Goal: Contribute content

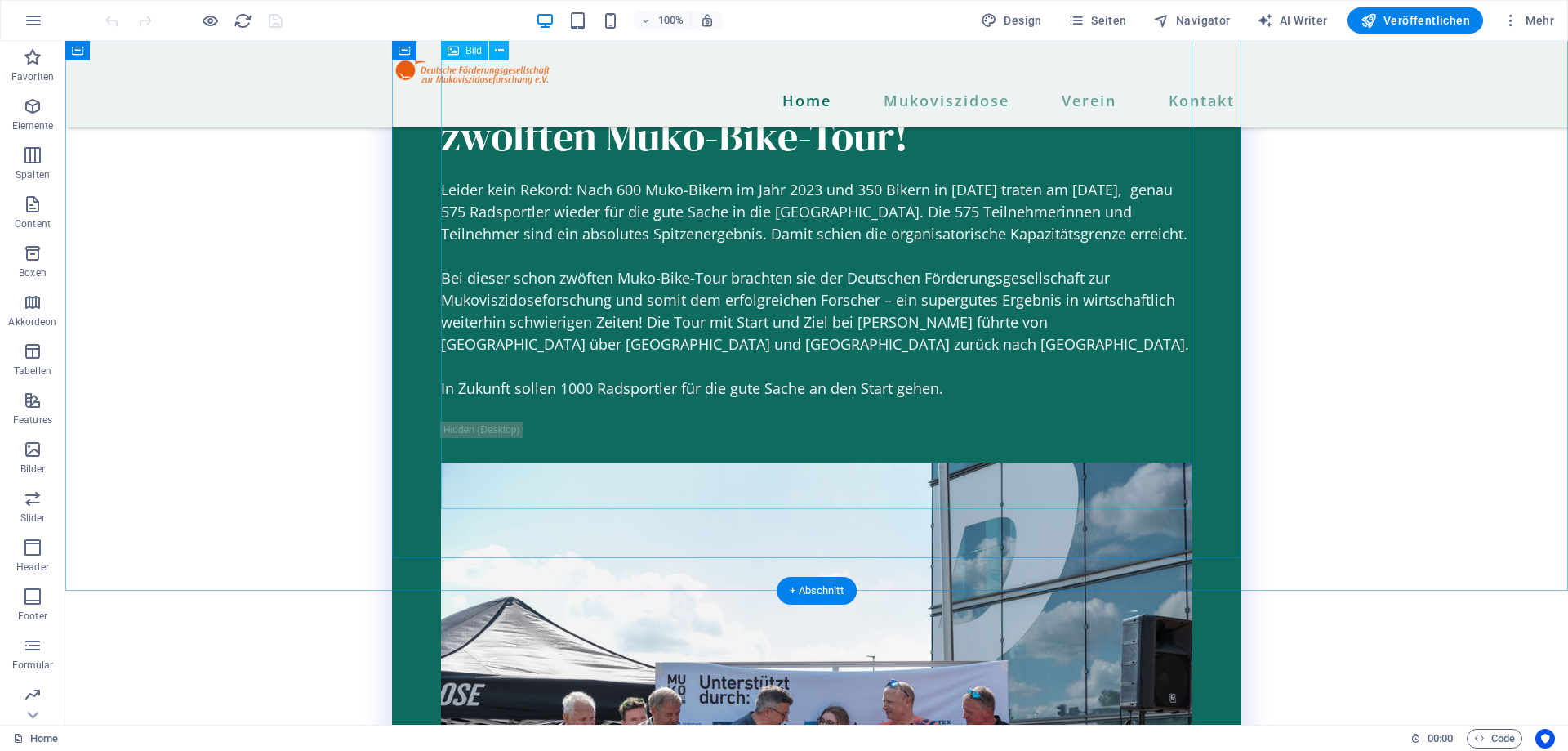
scroll to position [2667, 0]
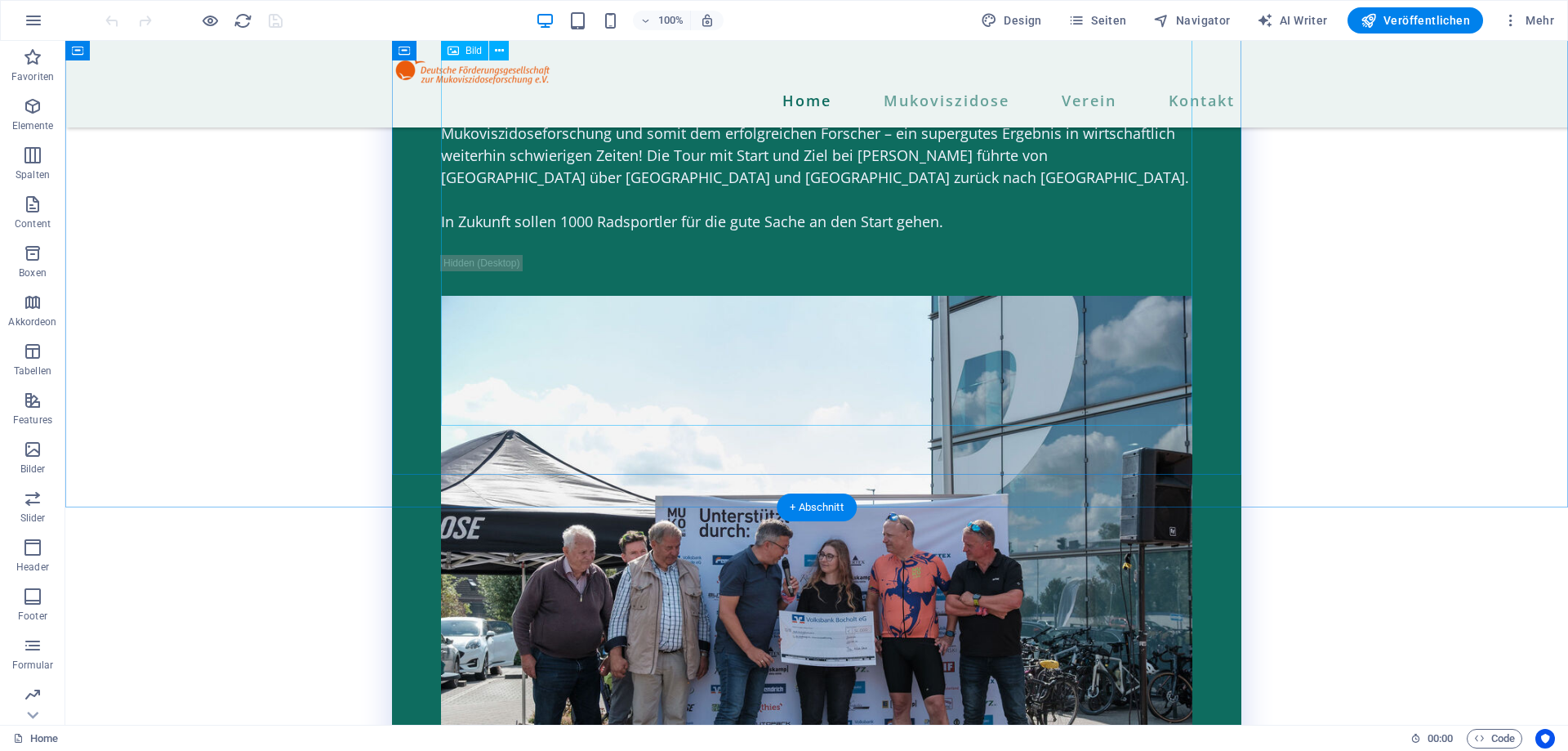
click at [959, 389] on figure at bounding box center [817, 546] width 752 height 502
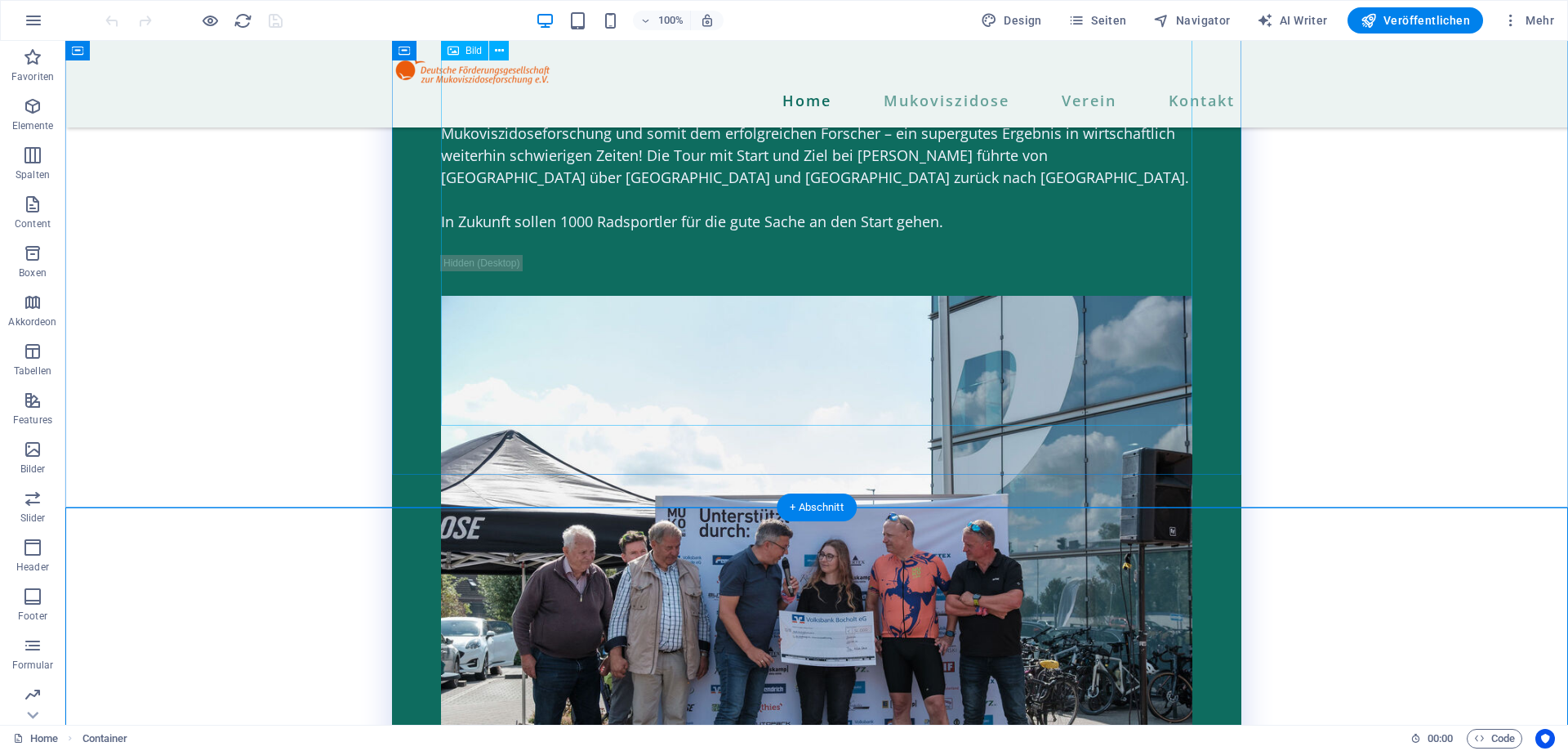
click at [1077, 370] on figure at bounding box center [817, 546] width 752 height 502
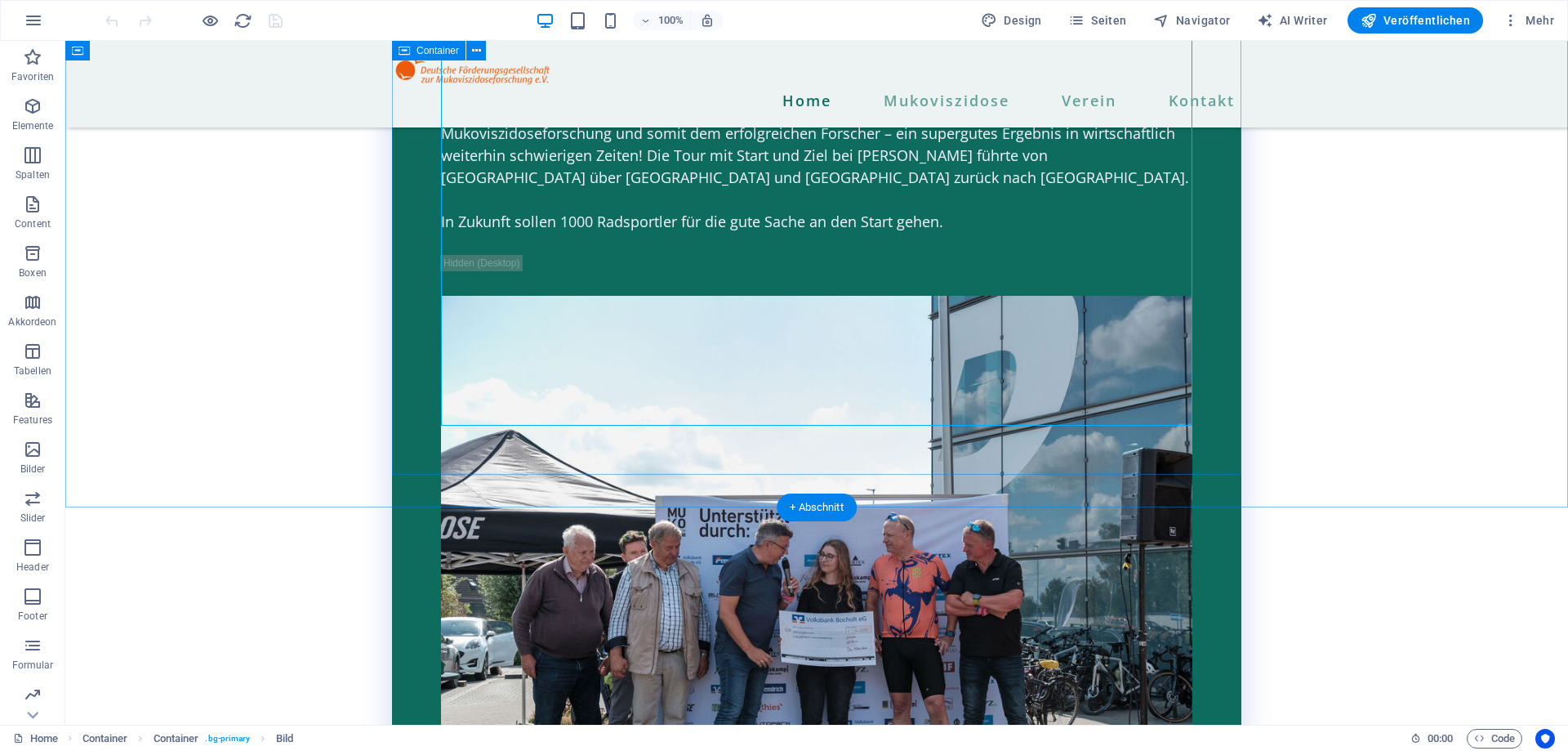
click at [1206, 398] on div "43.000 Euro Spendengelder bei der zwölften Muko-Bike-Tour! Leider kein Rekord: …" at bounding box center [816, 344] width 849 height 1006
click at [1034, 395] on figure at bounding box center [817, 546] width 752 height 502
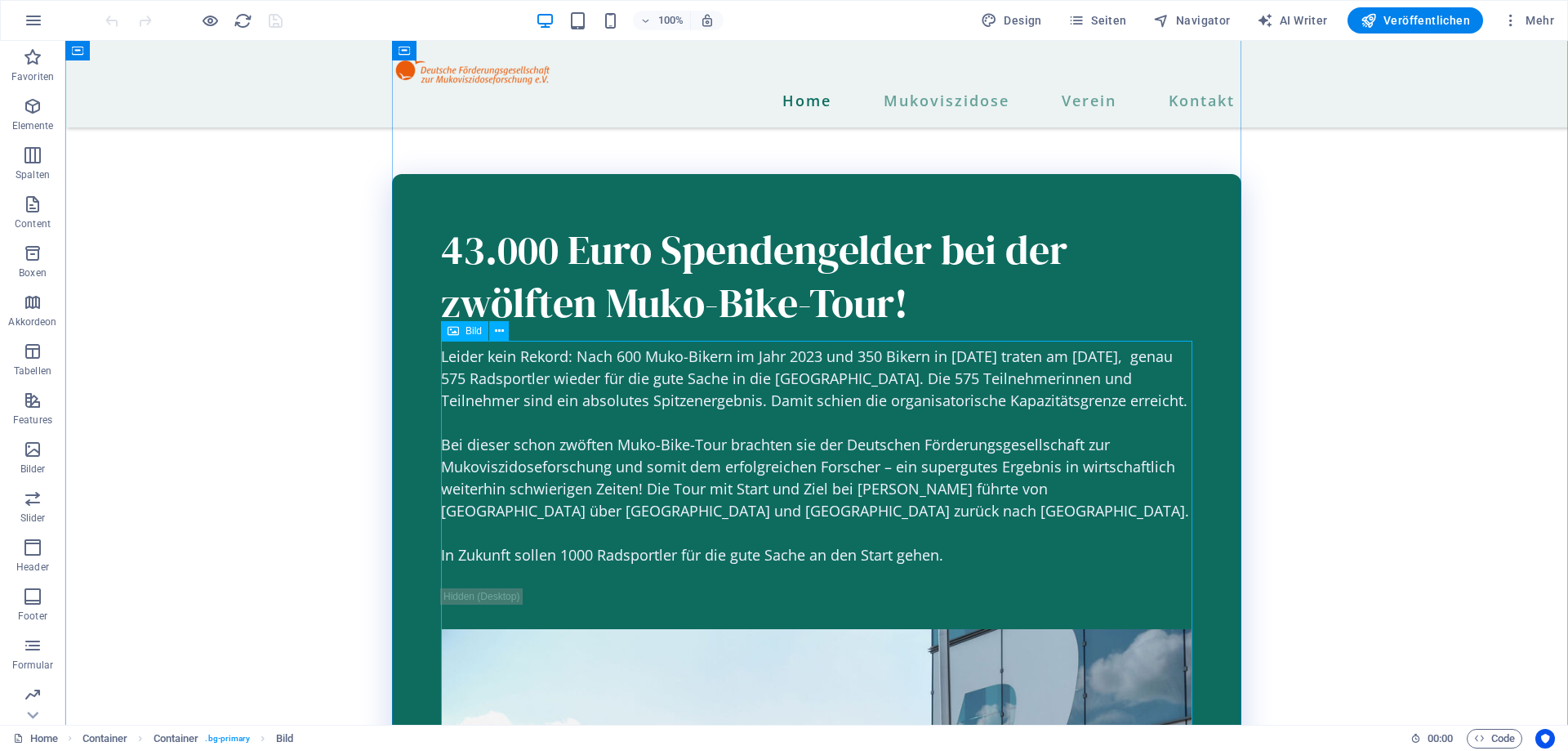
scroll to position [2250, 0]
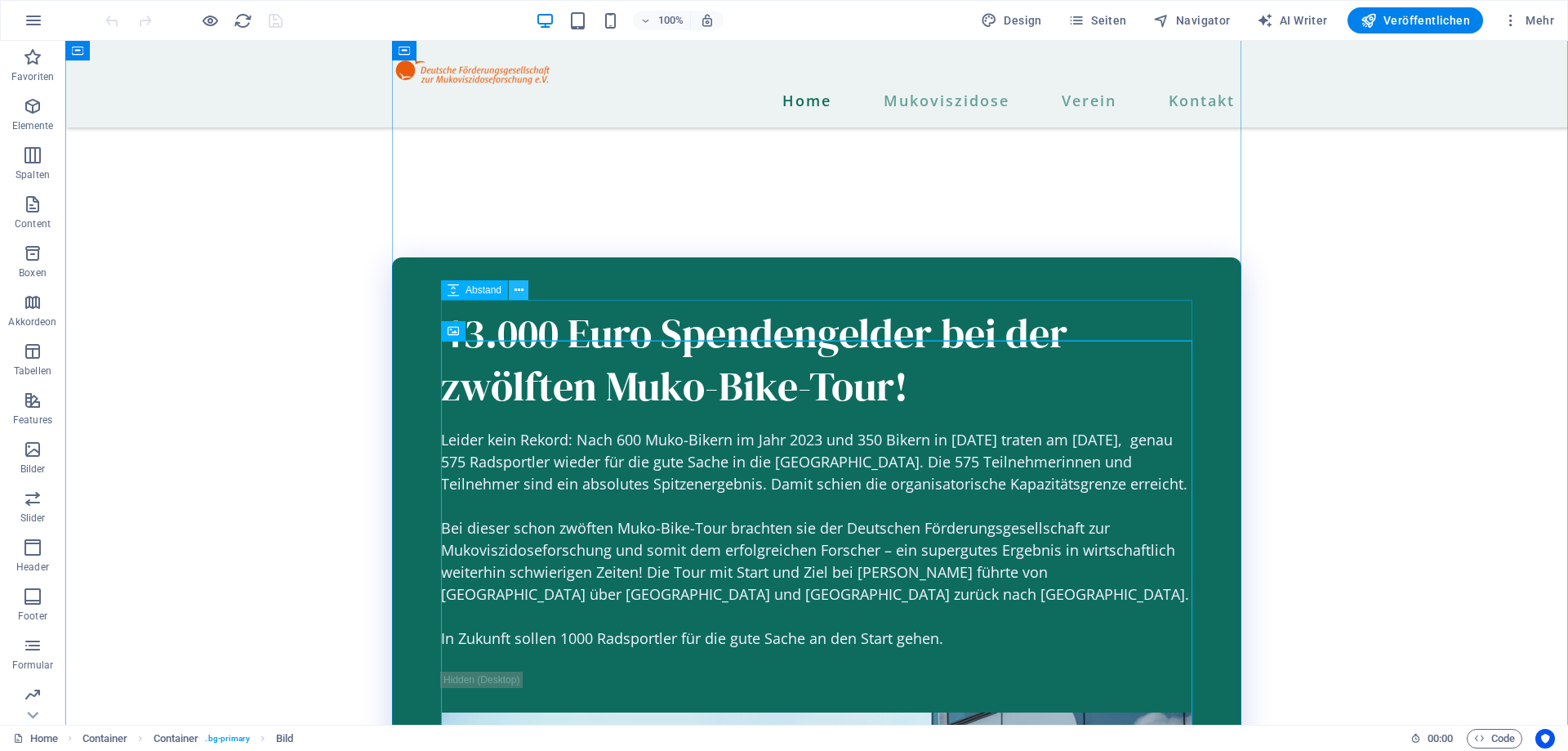
click at [521, 291] on icon at bounding box center [519, 290] width 9 height 17
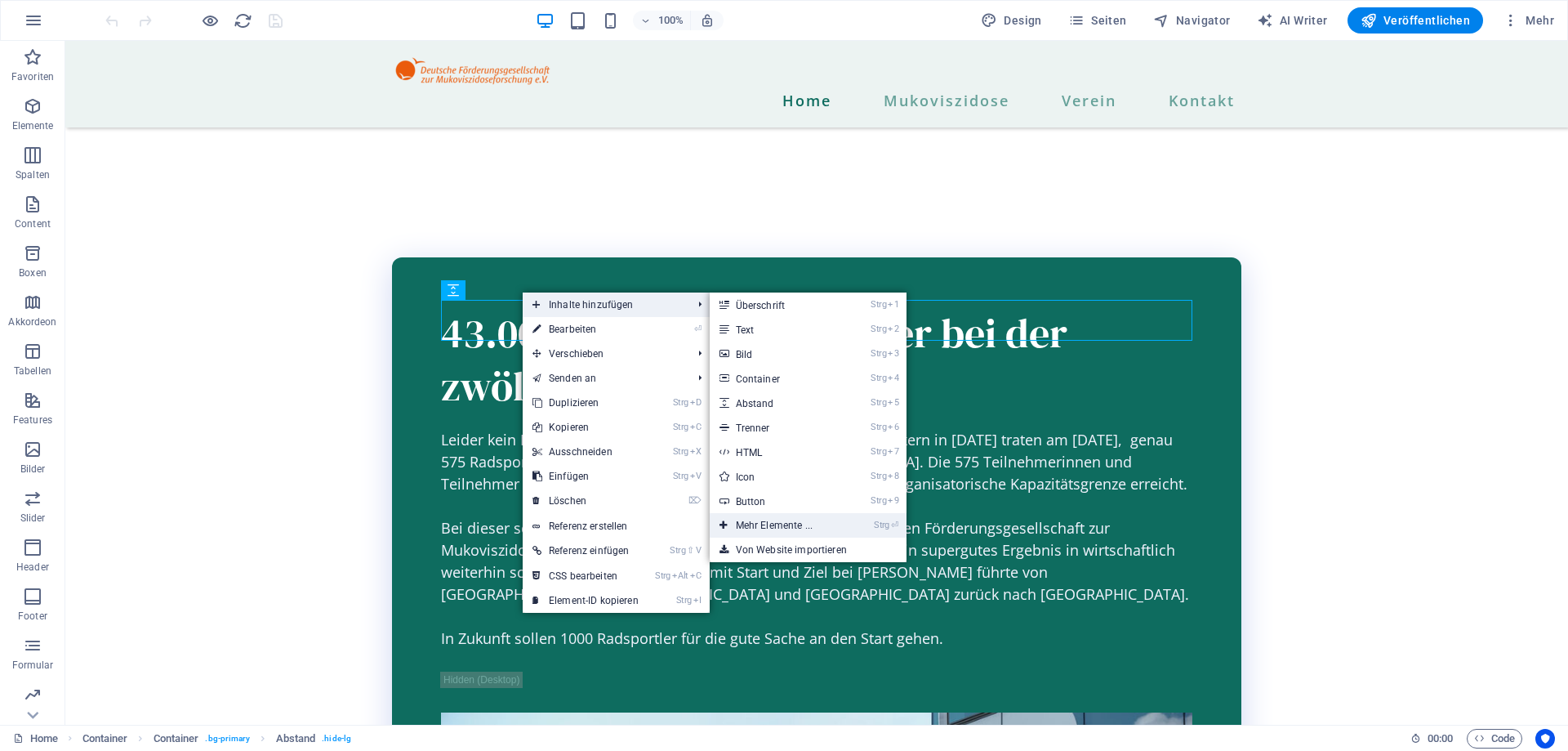
click at [787, 518] on link "Strg ⏎ Mehr Elemente ..." at bounding box center [778, 525] width 136 height 24
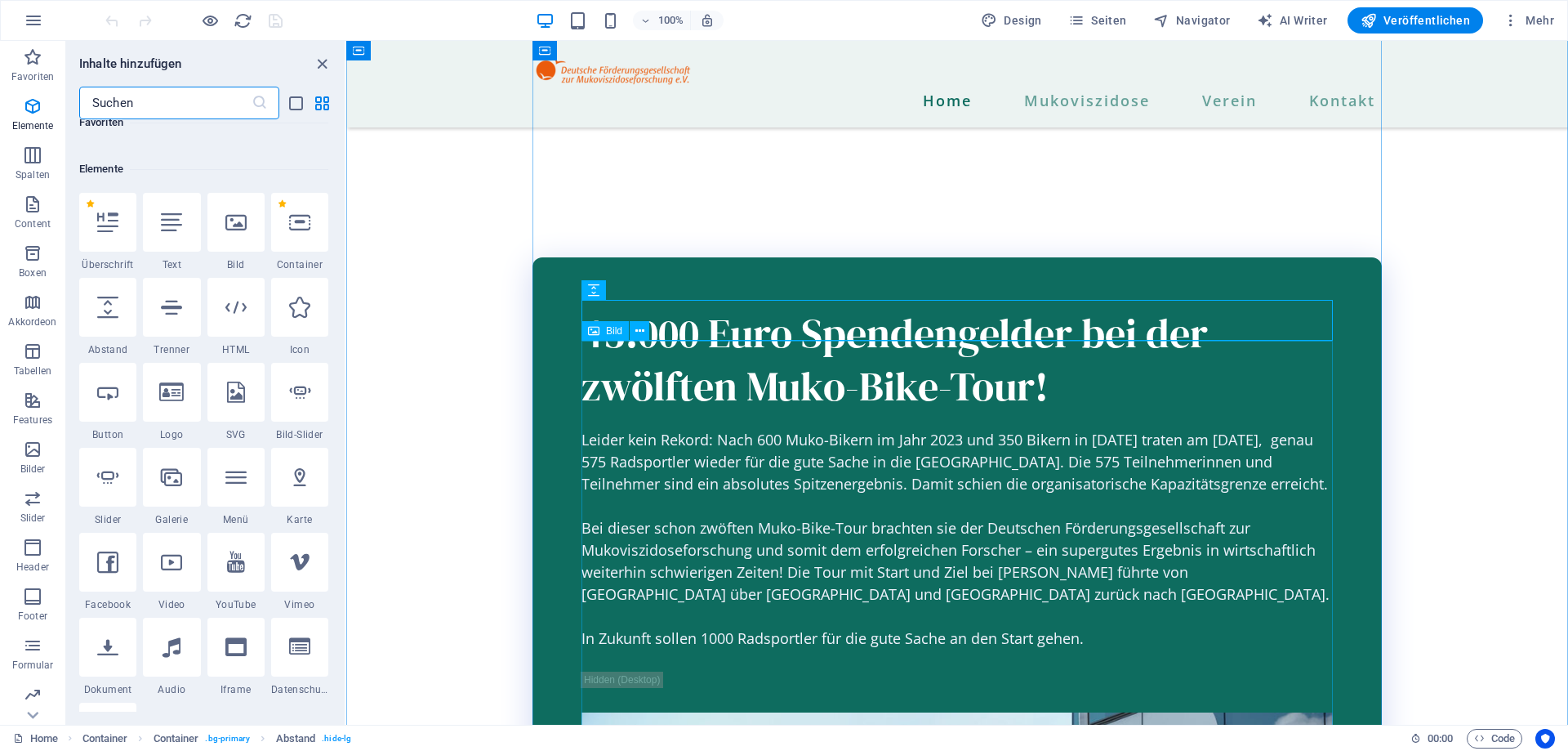
scroll to position [174, 0]
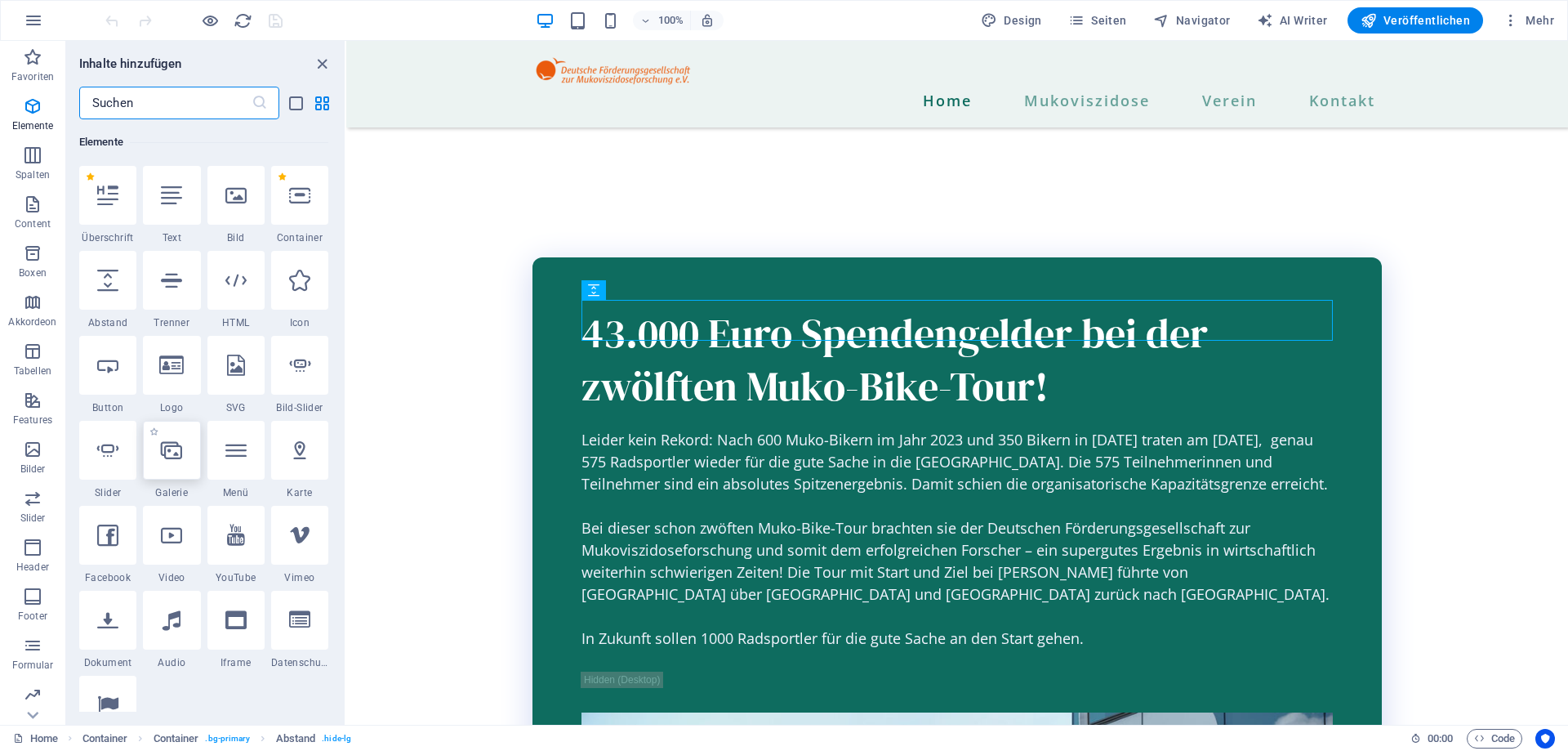
click at [178, 455] on icon at bounding box center [171, 450] width 22 height 22
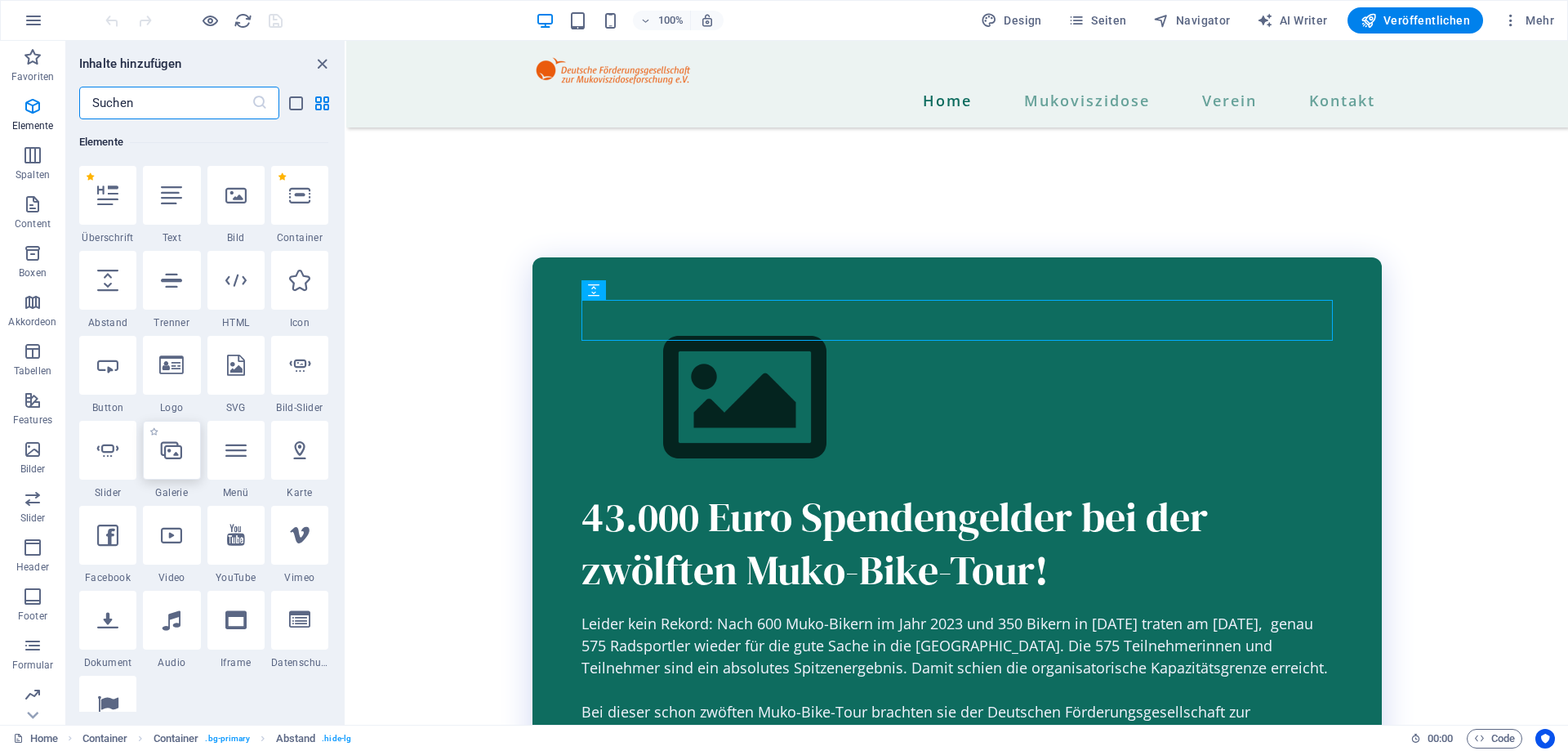
select select "4"
select select "%"
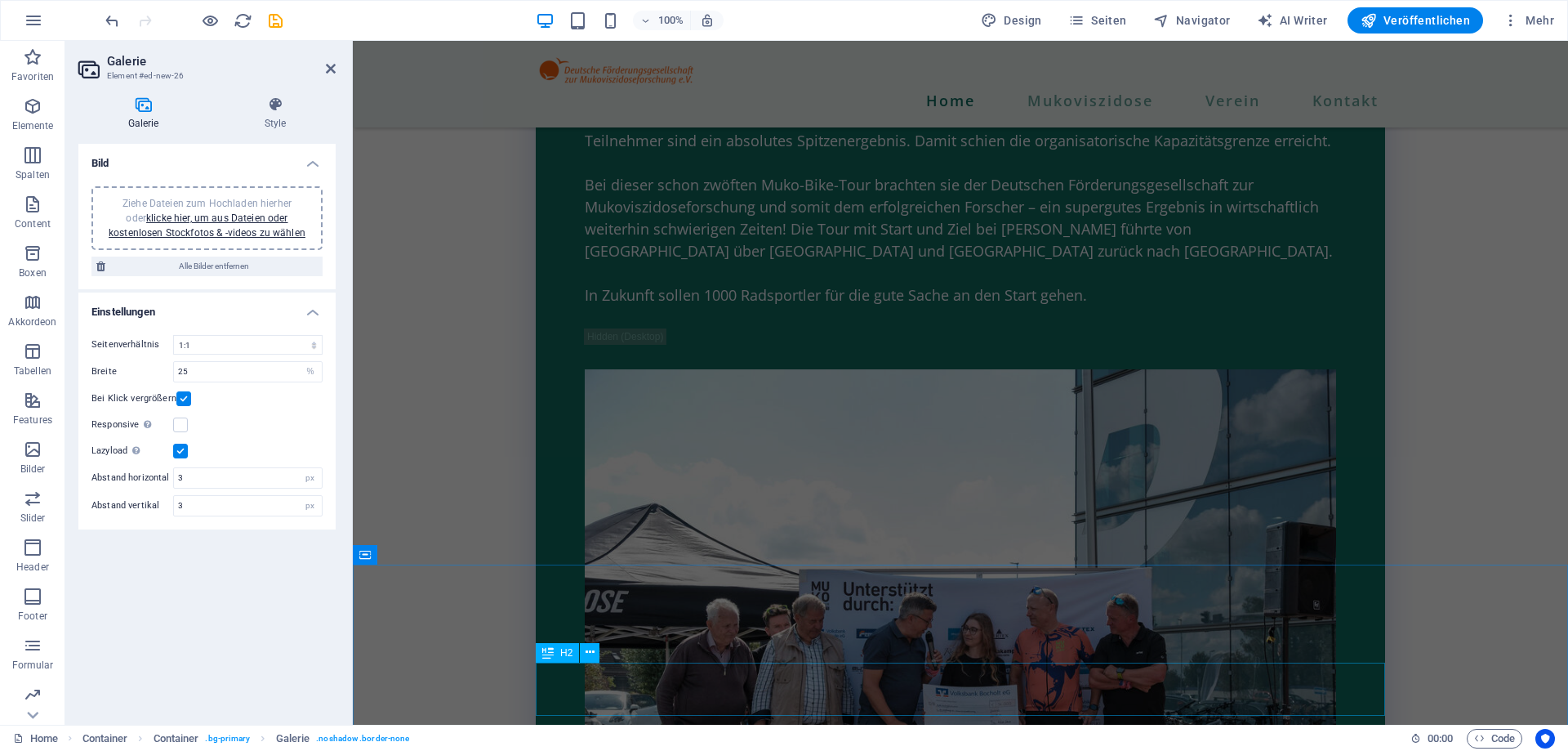
scroll to position [2794, 0]
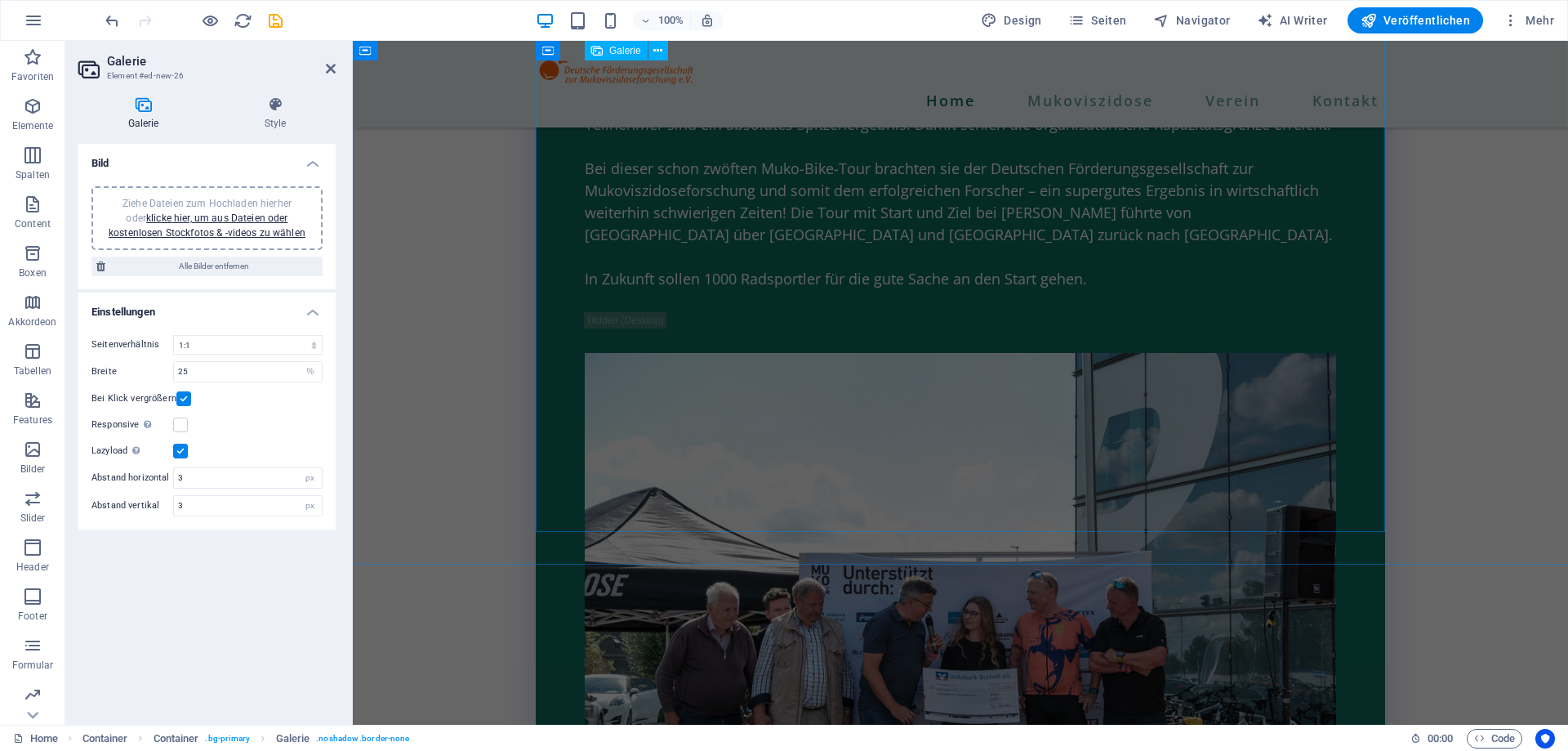
drag, startPoint x: 778, startPoint y: 471, endPoint x: 981, endPoint y: 508, distance: 206.3
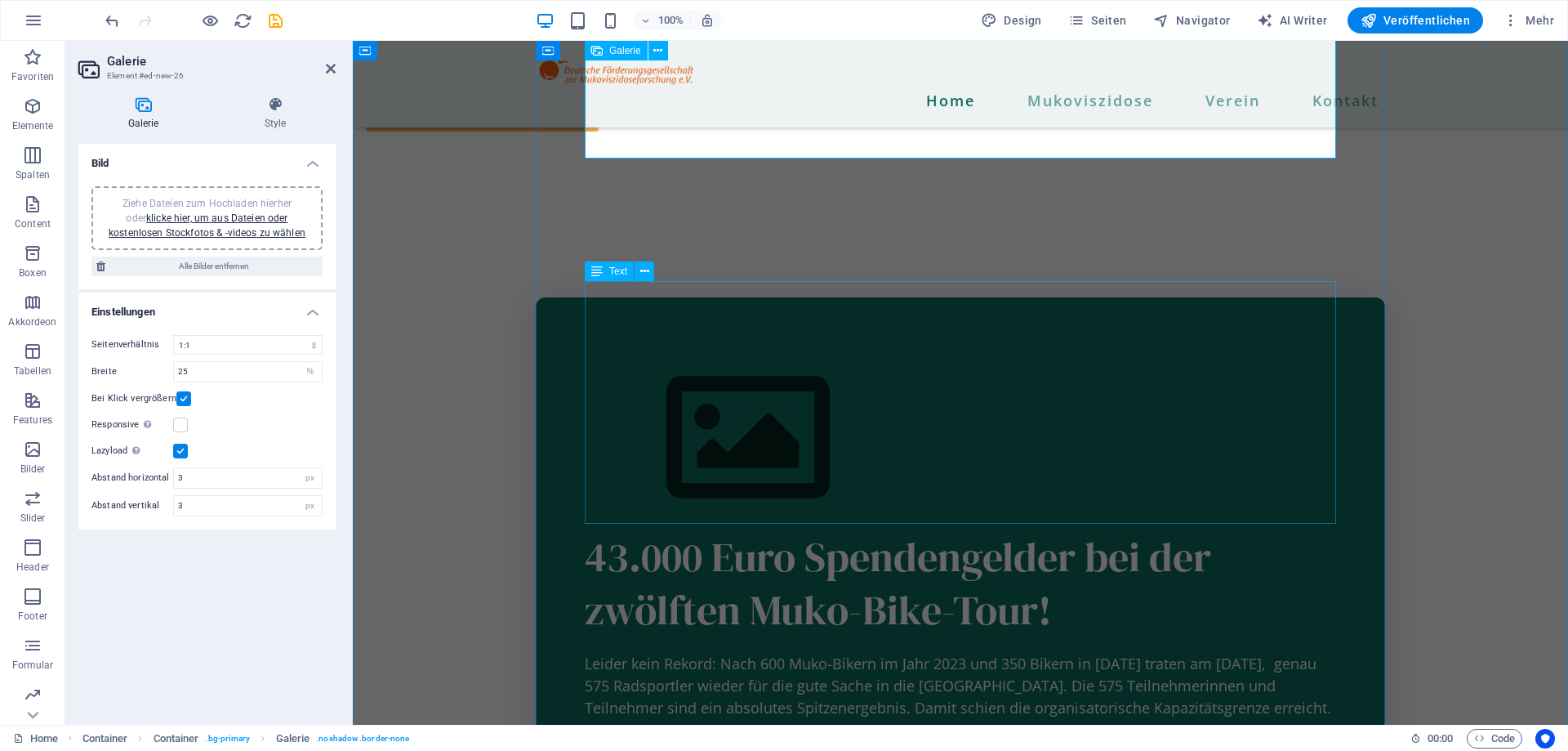
scroll to position [1960, 0]
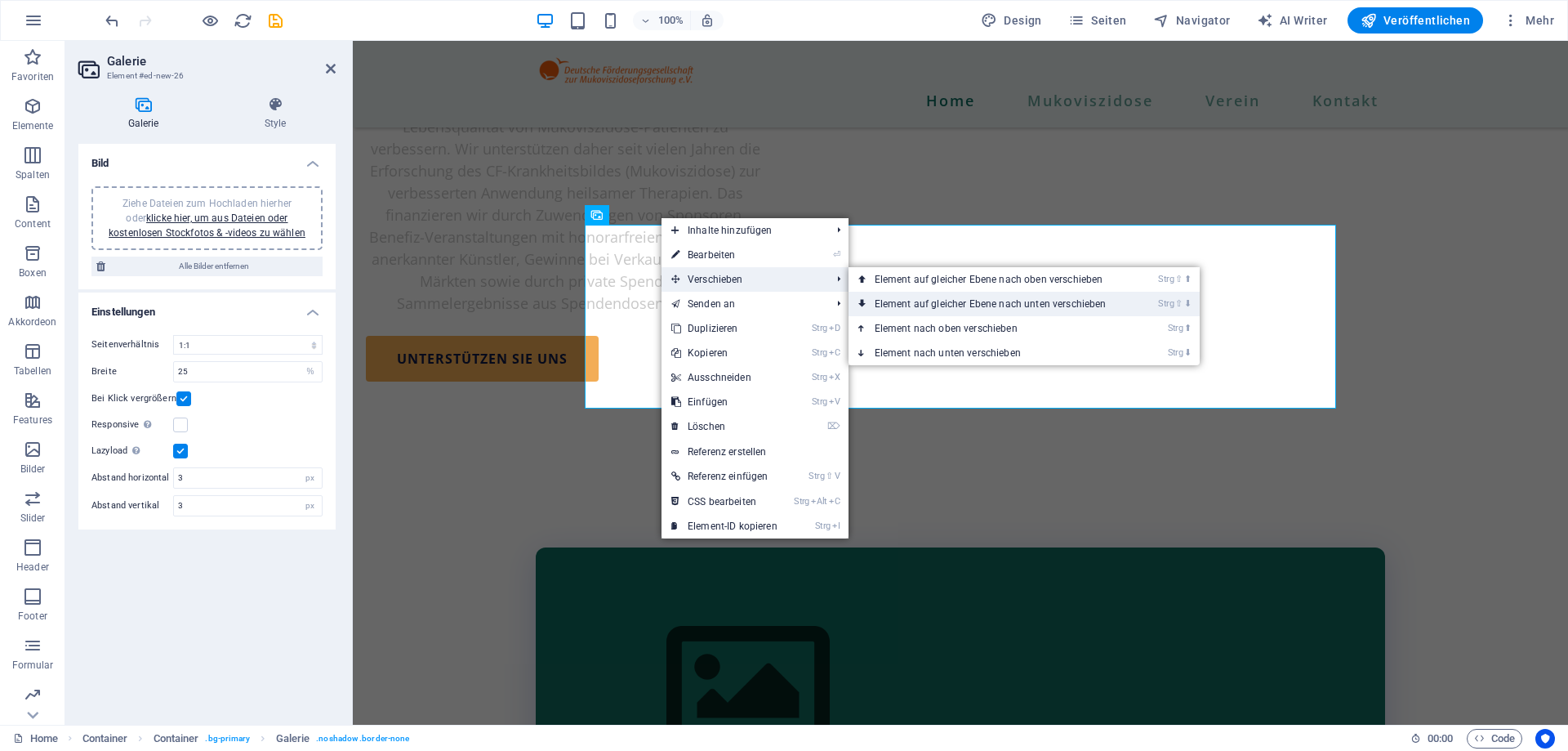
click at [912, 297] on link "Strg ⇧ ⬇ Element auf gleicher Ebene nach unten verschieben" at bounding box center [993, 304] width 291 height 24
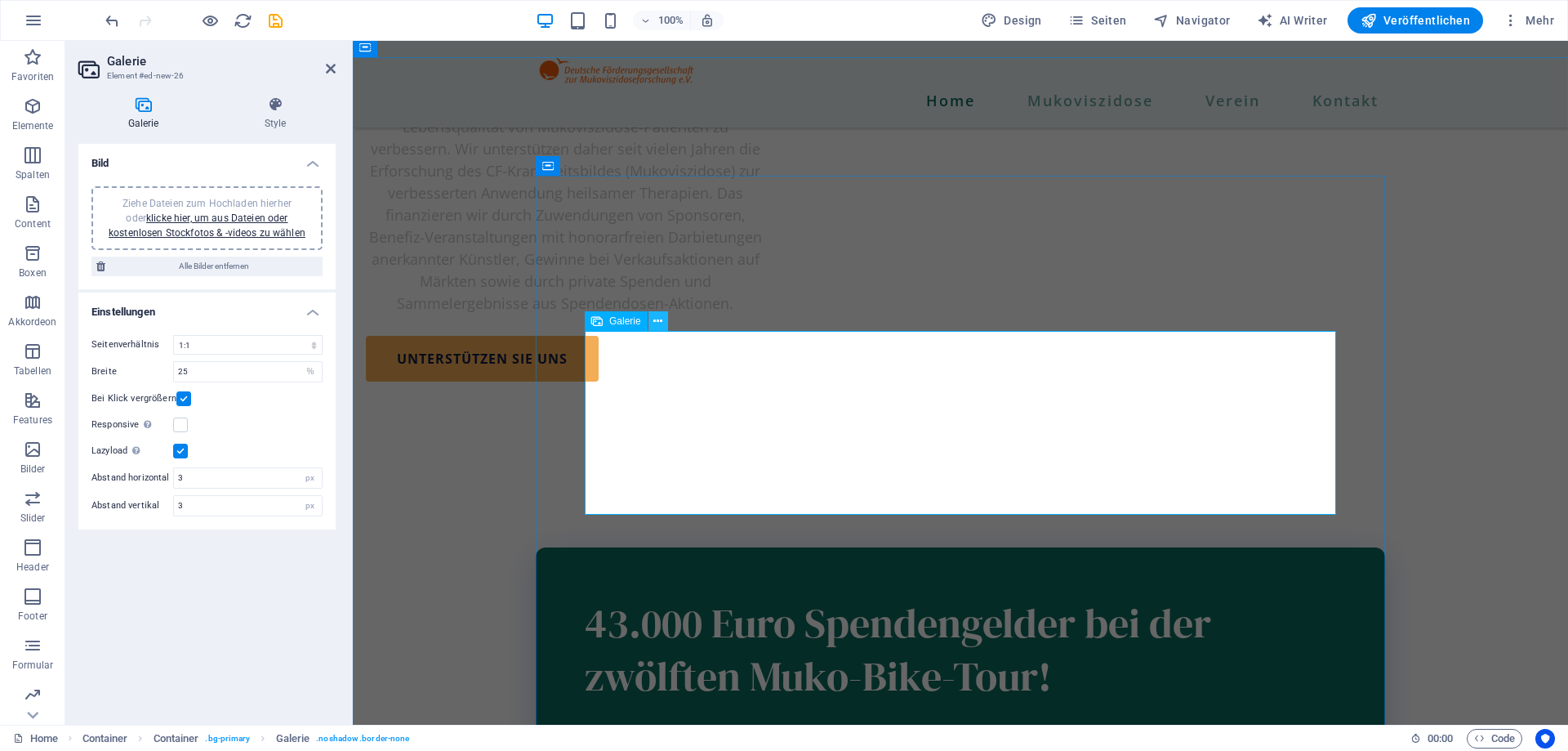
click at [664, 319] on button at bounding box center [658, 321] width 20 height 20
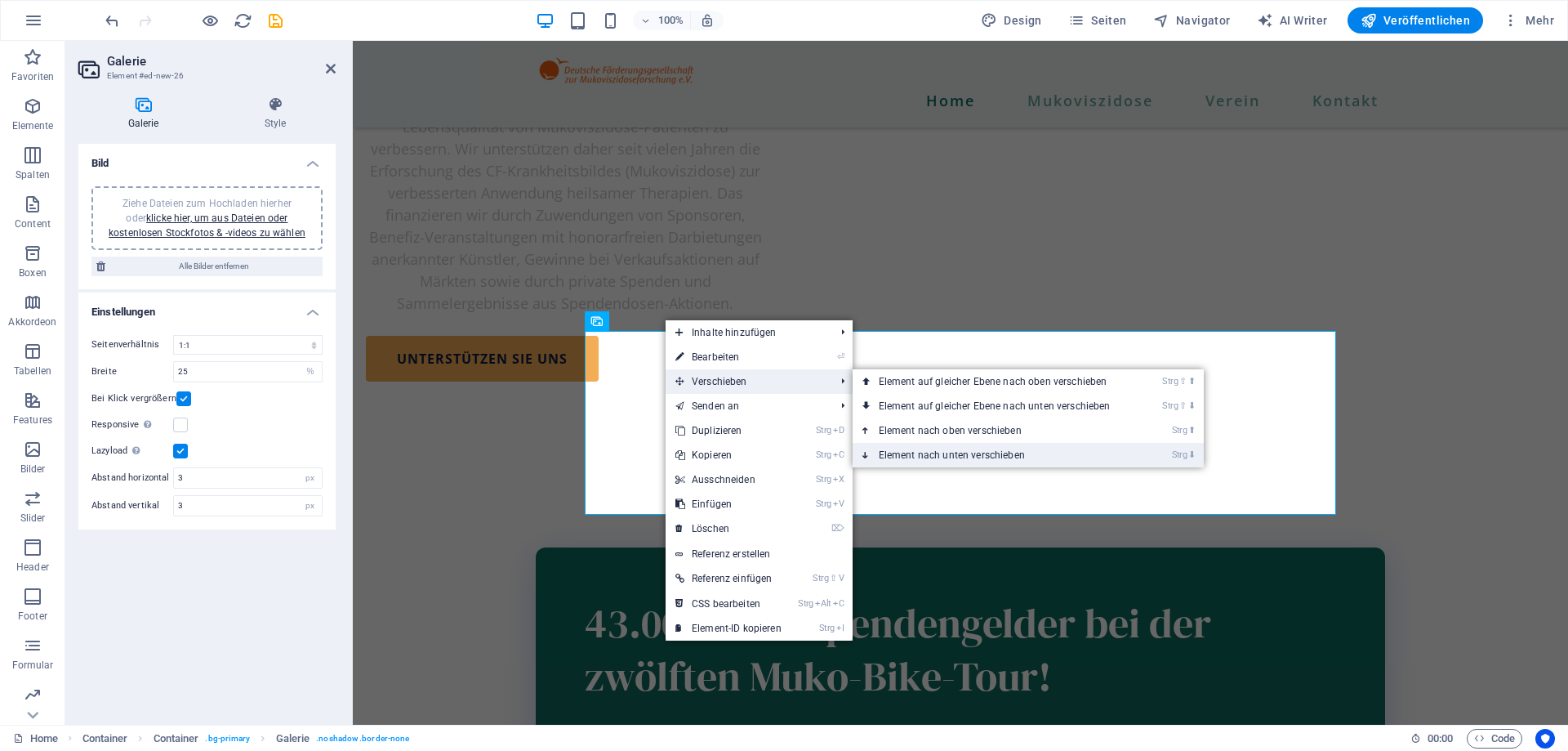
click at [990, 452] on link "Strg ⬇ Element nach unten verschieben" at bounding box center [998, 455] width 291 height 24
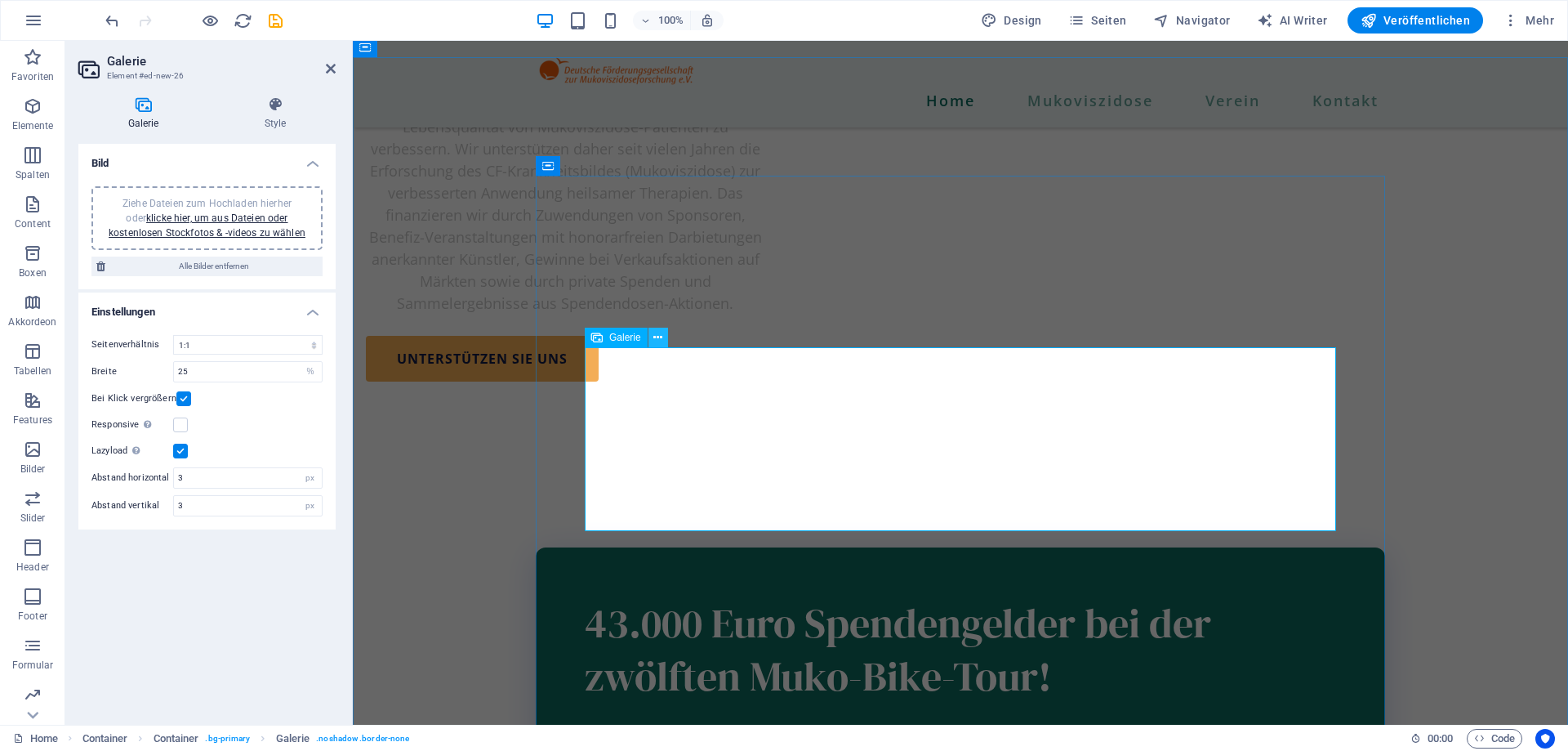
click at [663, 337] on button at bounding box center [658, 337] width 20 height 20
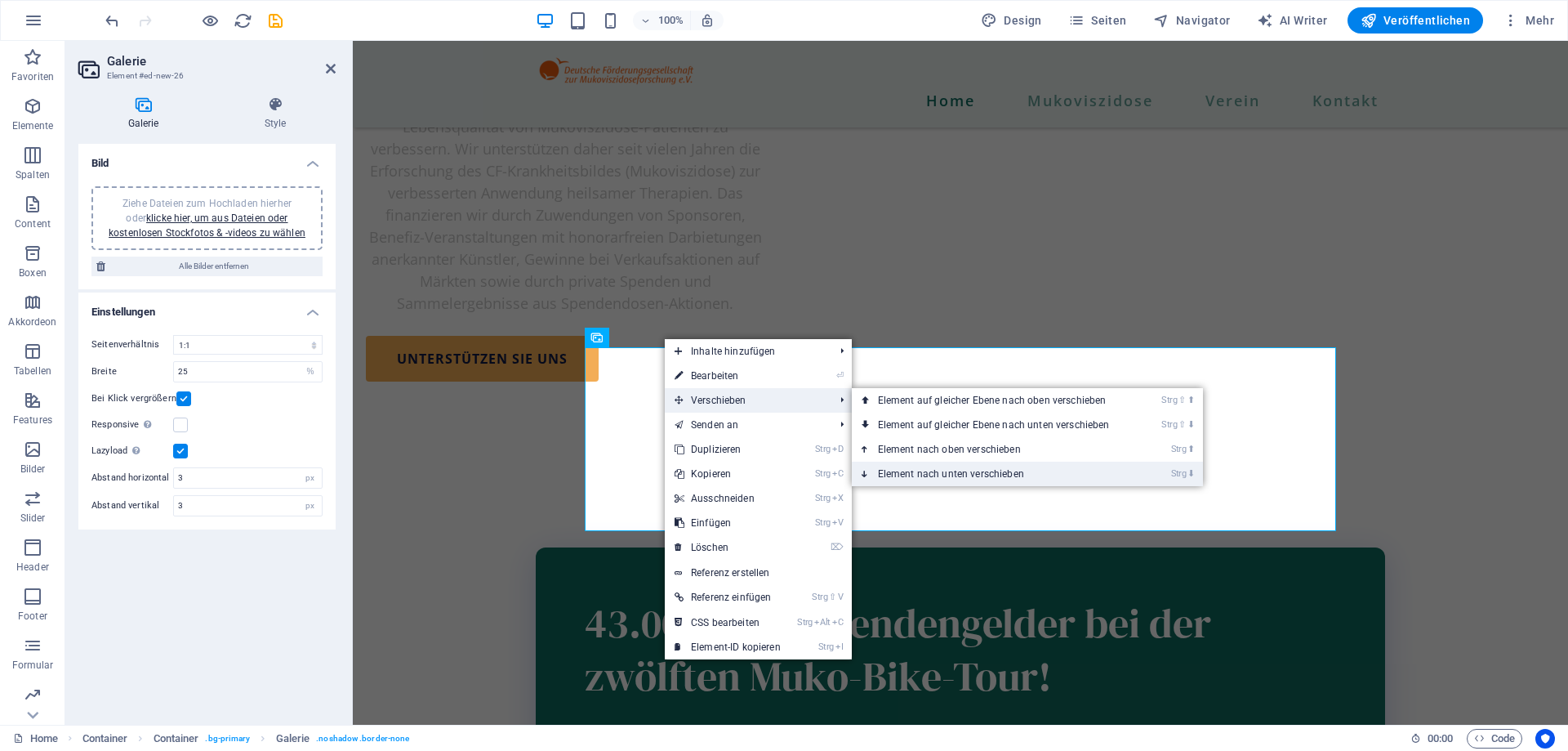
click at [967, 474] on link "Strg ⬇ Element nach unten verschieben" at bounding box center [997, 474] width 291 height 24
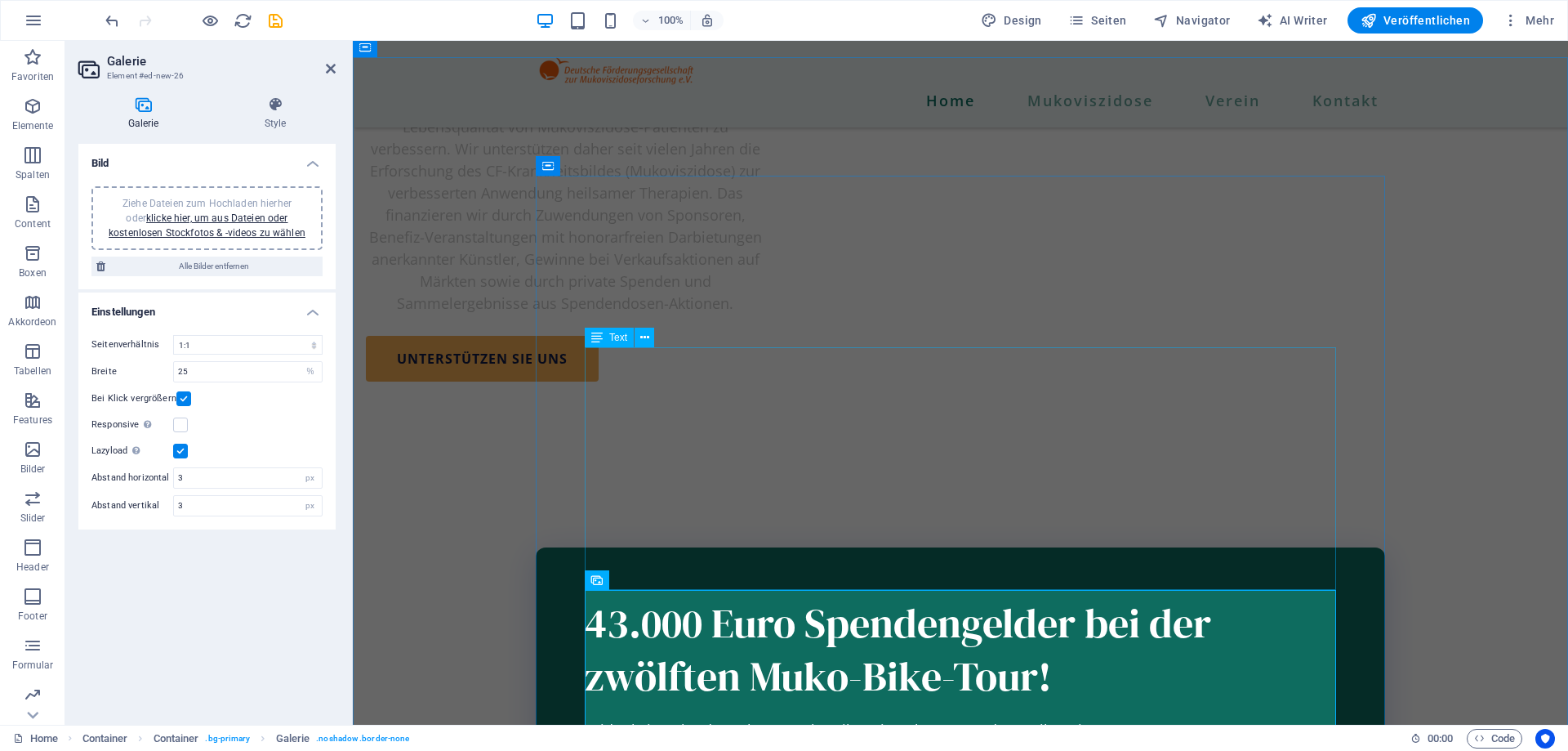
scroll to position [2294, 0]
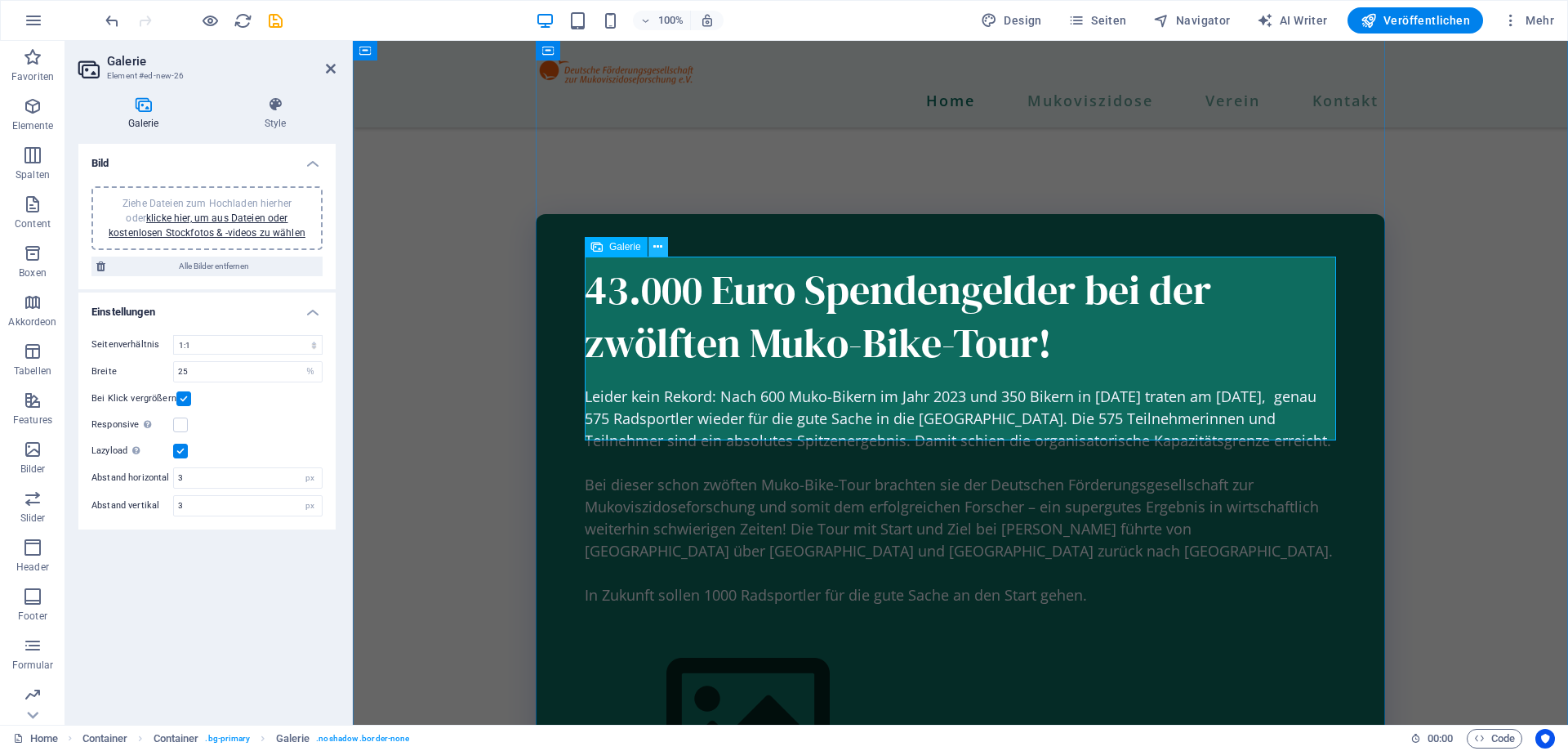
click at [663, 246] on button at bounding box center [658, 246] width 20 height 20
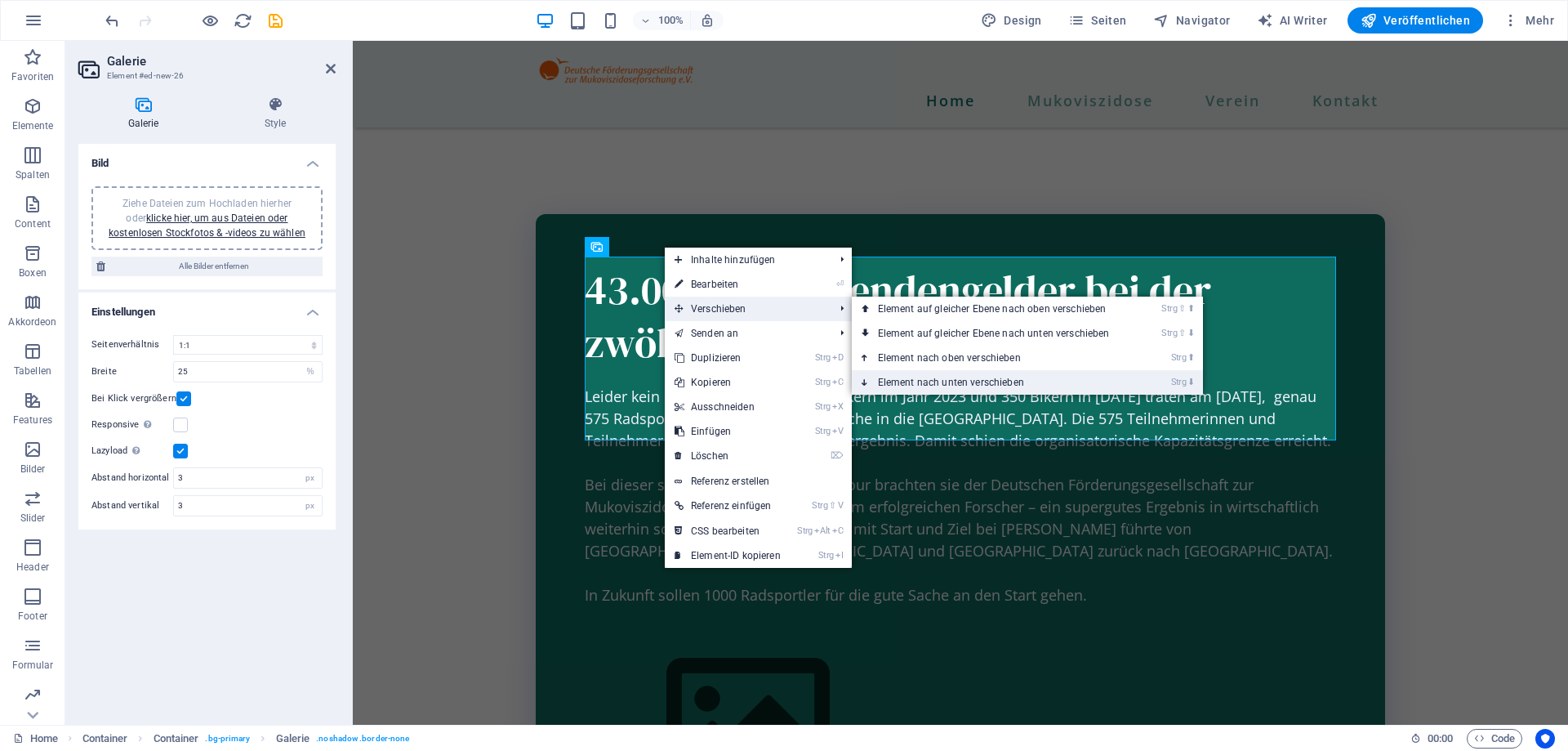
click at [937, 382] on link "Strg ⬇ Element nach unten verschieben" at bounding box center [997, 382] width 291 height 24
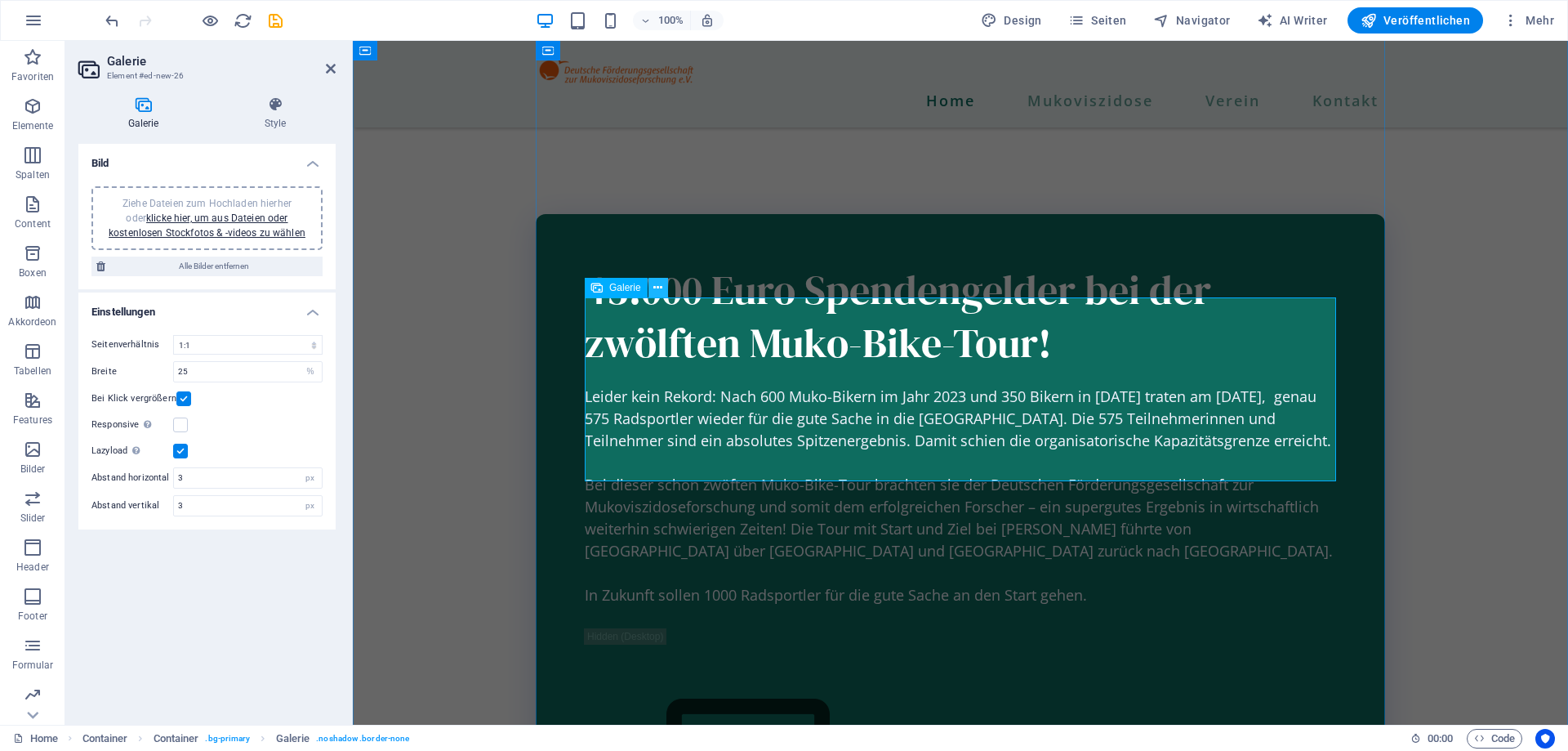
click at [661, 291] on icon at bounding box center [657, 288] width 9 height 17
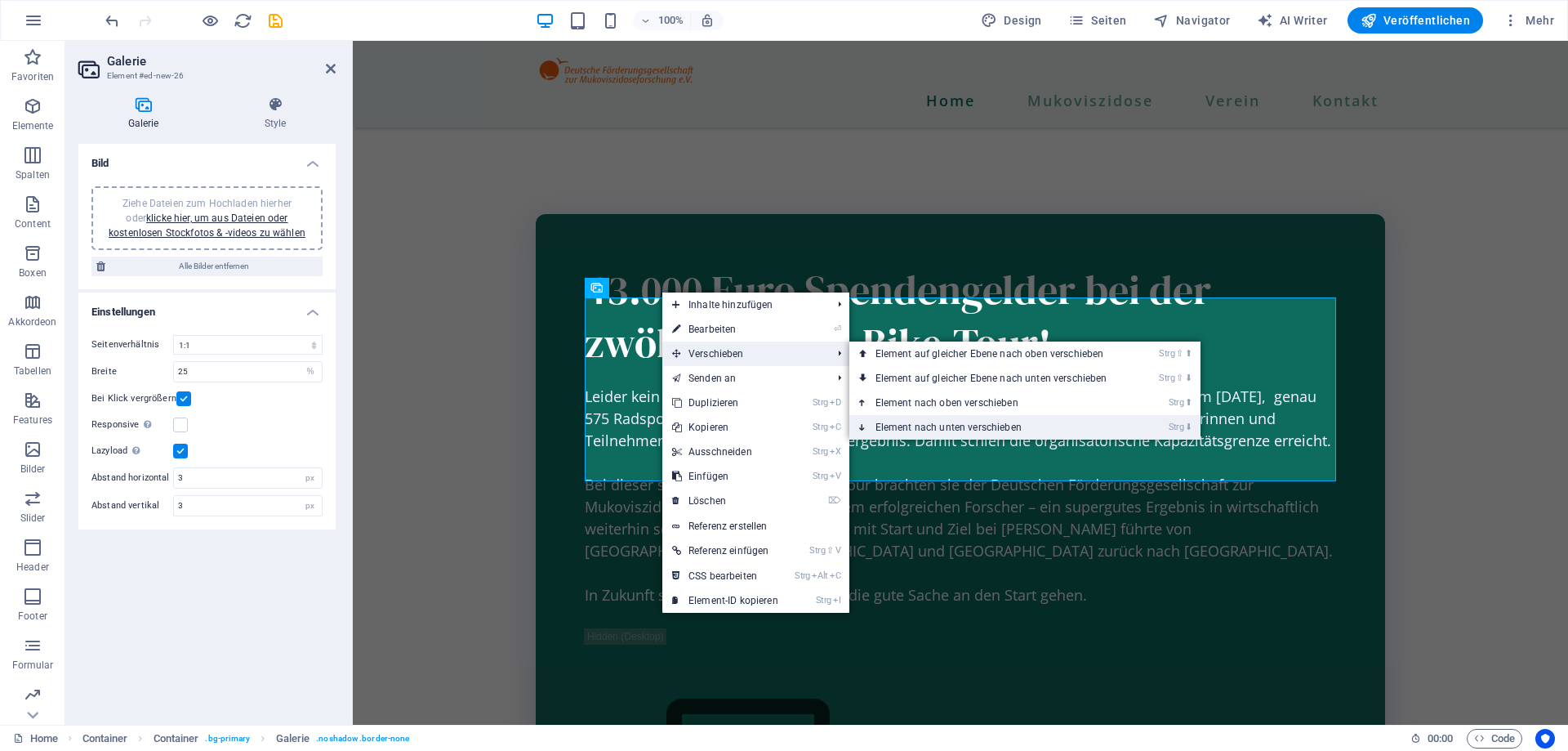
click at [964, 426] on link "Strg ⬇ Element nach unten verschieben" at bounding box center [994, 427] width 291 height 24
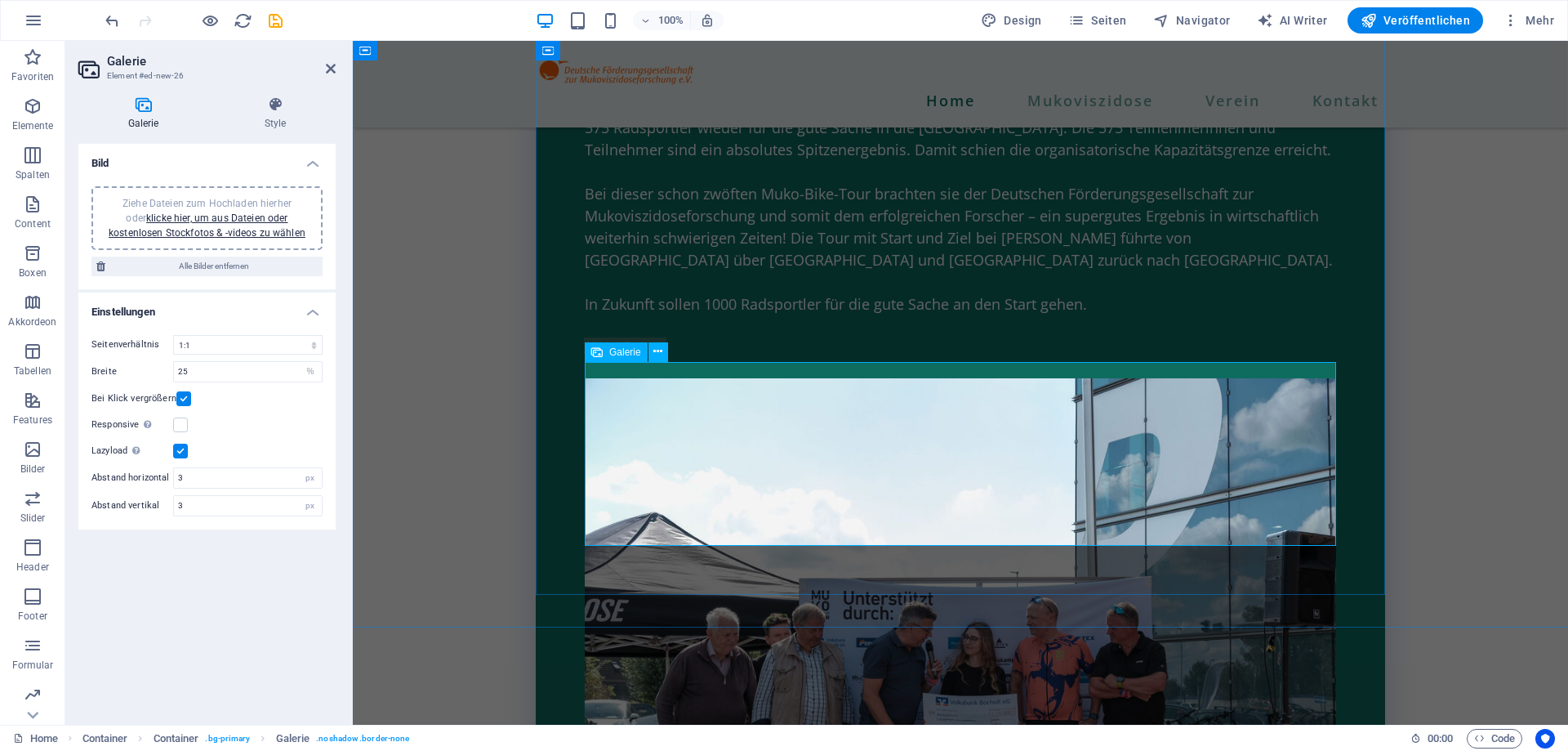
scroll to position [2802, 0]
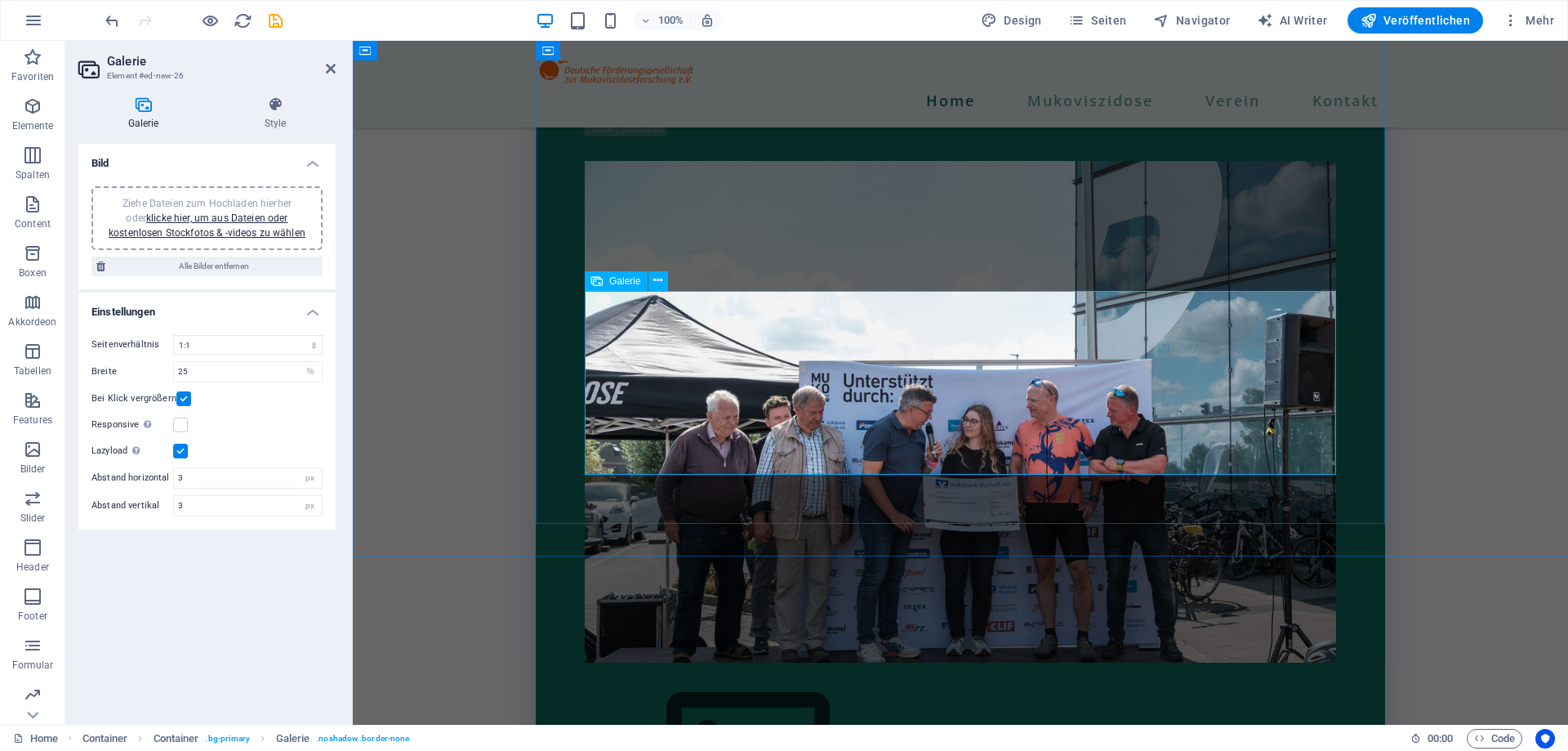
click at [713, 663] on img at bounding box center [748, 754] width 327 height 184
click at [218, 224] on div "Ziehe Dateien zum Hochladen hierher oder klicke hier, um aus Dateien oder koste…" at bounding box center [206, 218] width 212 height 44
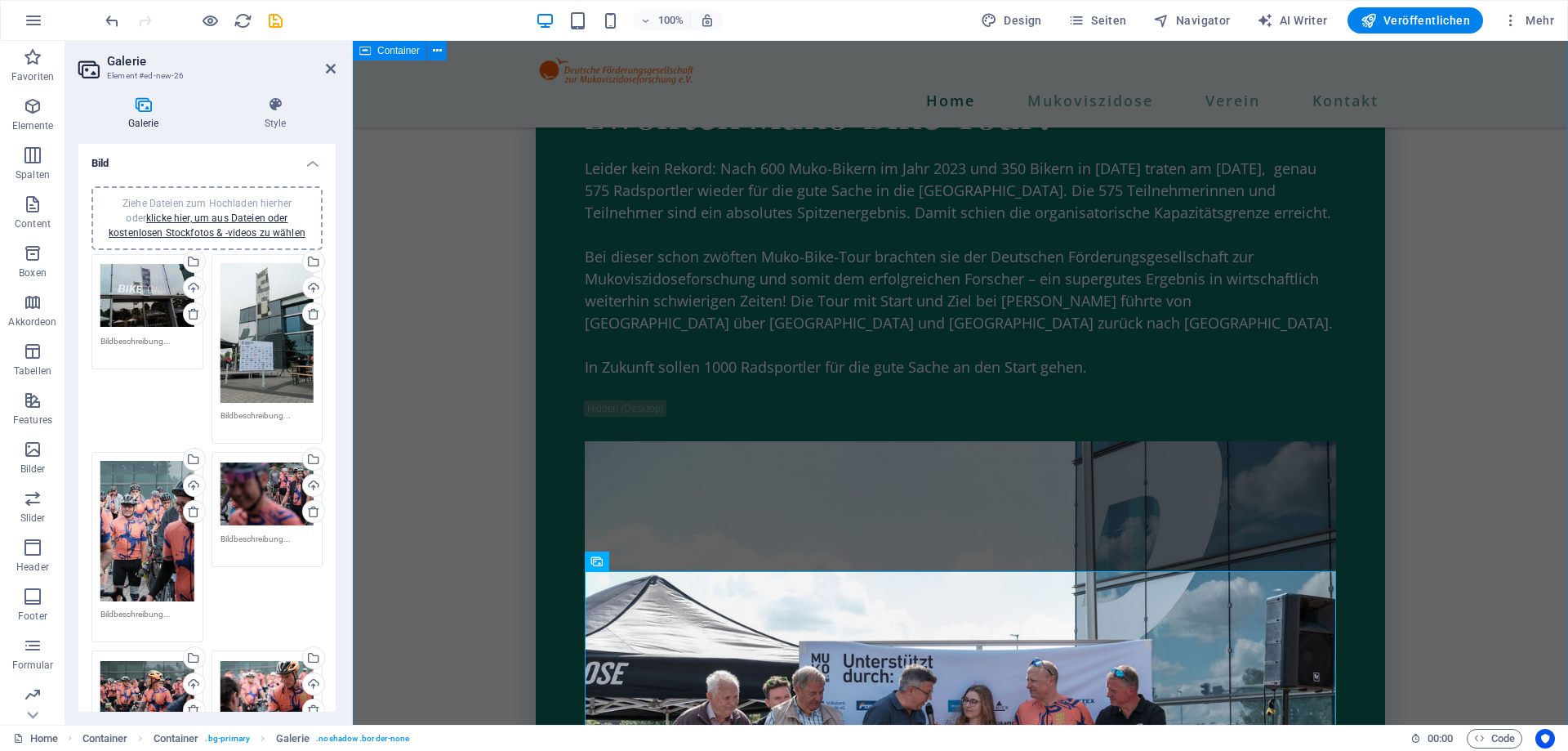
scroll to position [2438, 0]
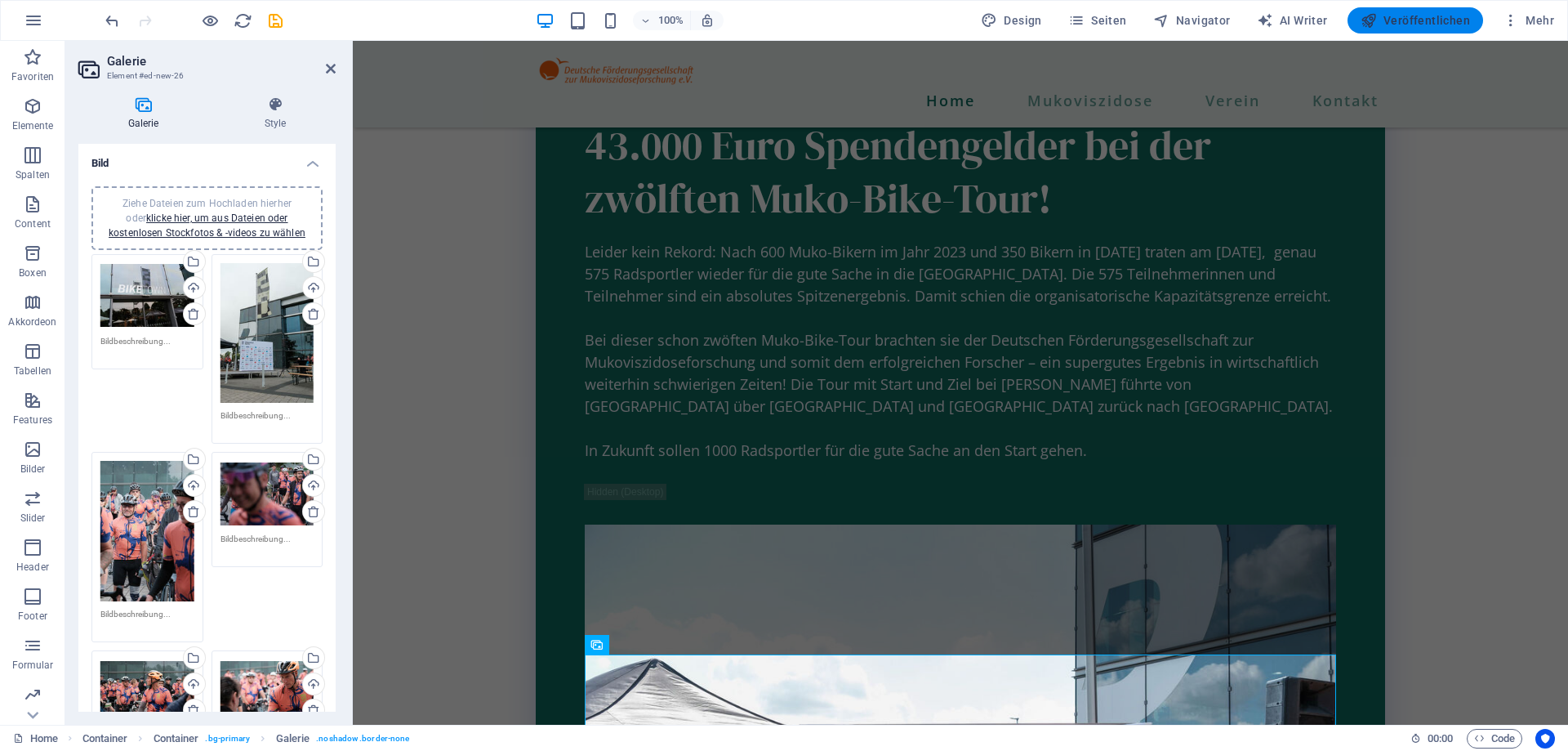
click at [1412, 16] on span "Veröffentlichen" at bounding box center [1415, 20] width 110 height 16
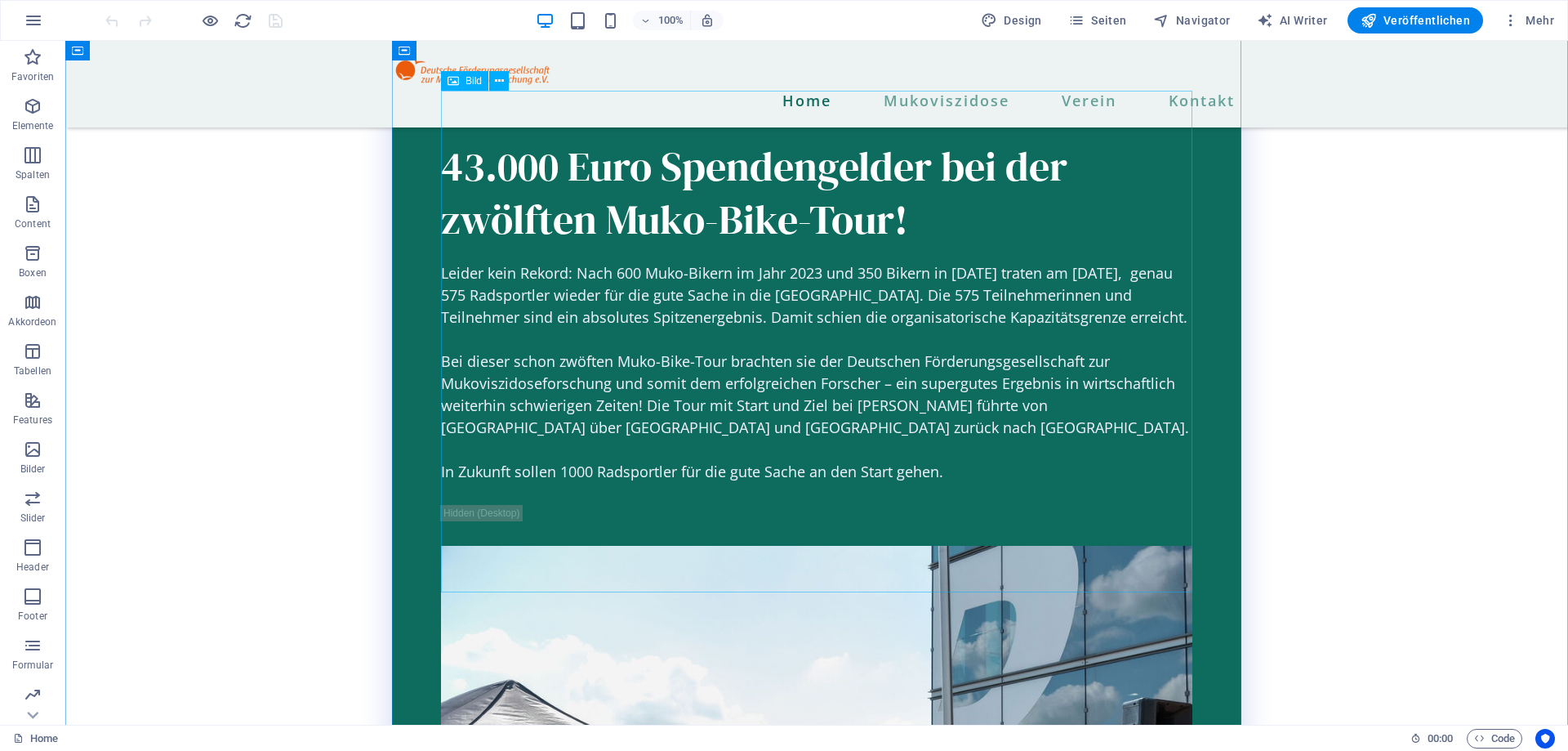
scroll to position [2500, 0]
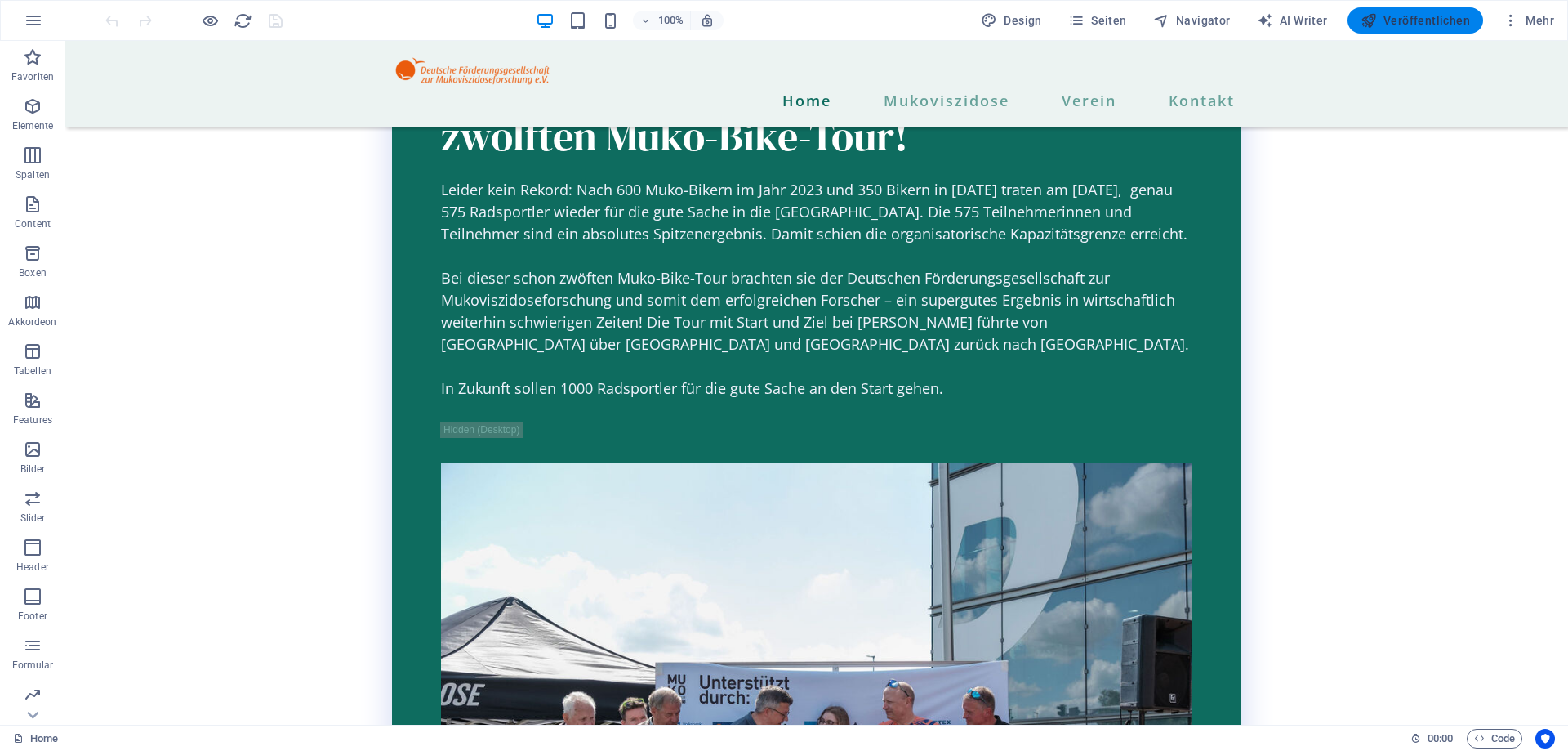
click at [1390, 22] on span "Veröffentlichen" at bounding box center [1415, 20] width 110 height 16
